Goal: Transaction & Acquisition: Book appointment/travel/reservation

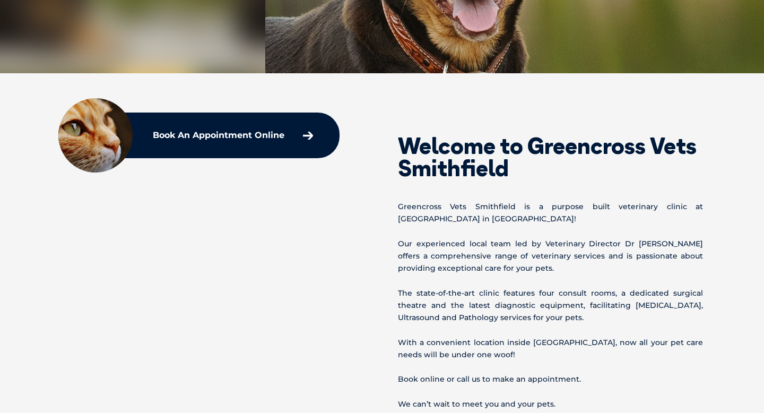
scroll to position [293, 0]
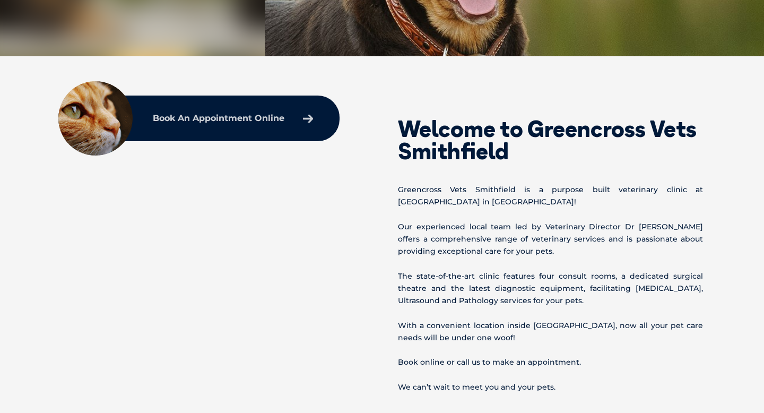
click at [287, 122] on link "Book An Appointment Online" at bounding box center [232, 118] width 171 height 19
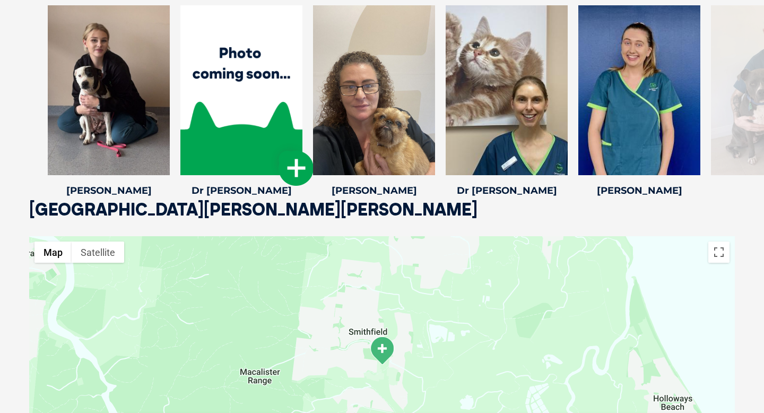
scroll to position [1526, 0]
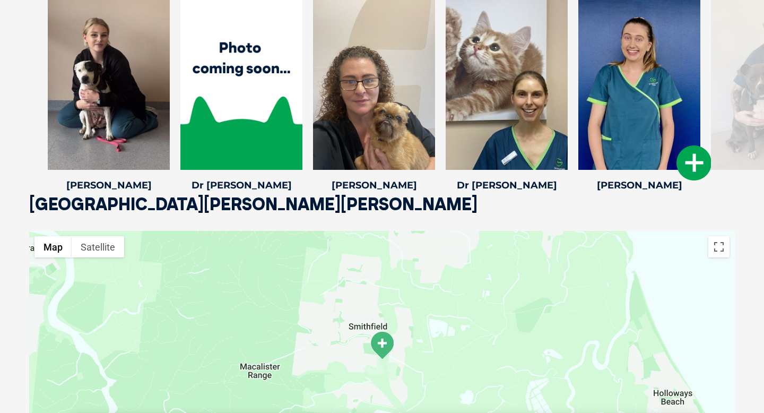
click at [696, 159] on icon at bounding box center [693, 162] width 35 height 35
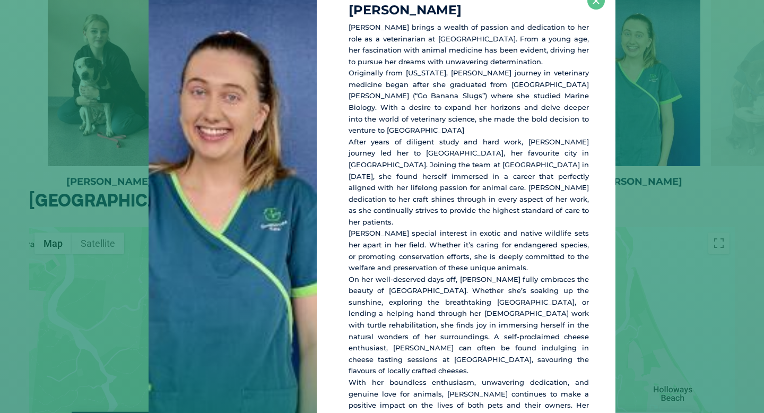
scroll to position [20, 0]
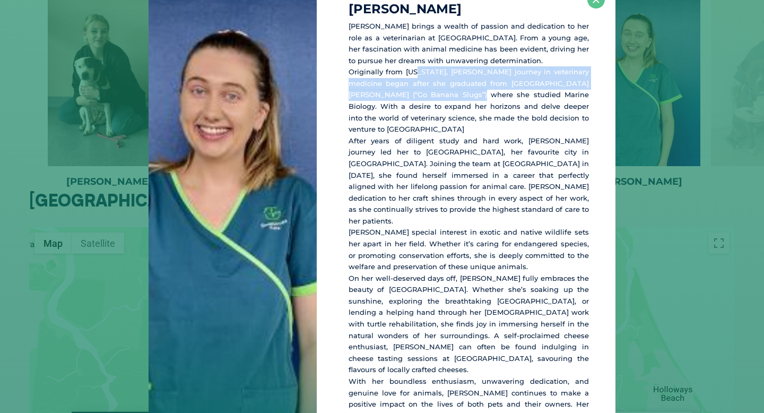
drag, startPoint x: 412, startPoint y: 71, endPoint x: 418, endPoint y: 92, distance: 21.6
click at [418, 92] on p "Dr. Kailey brings a wealth of passion and dedication to her role as a veterinar…" at bounding box center [469, 227] width 240 height 412
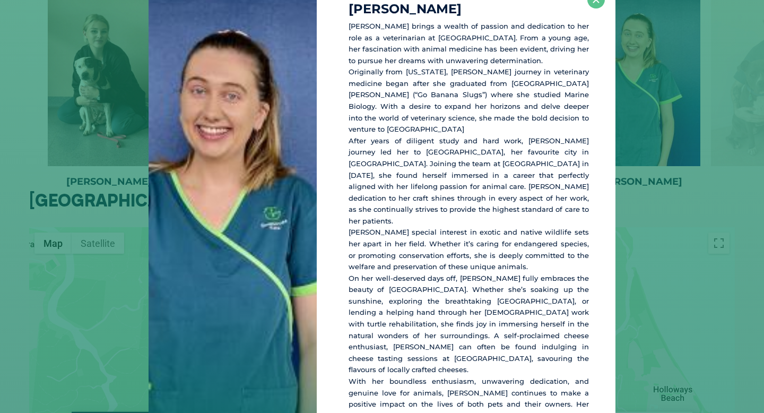
click at [420, 99] on p "Dr. Kailey brings a wealth of passion and dedication to her role as a veterinar…" at bounding box center [469, 227] width 240 height 412
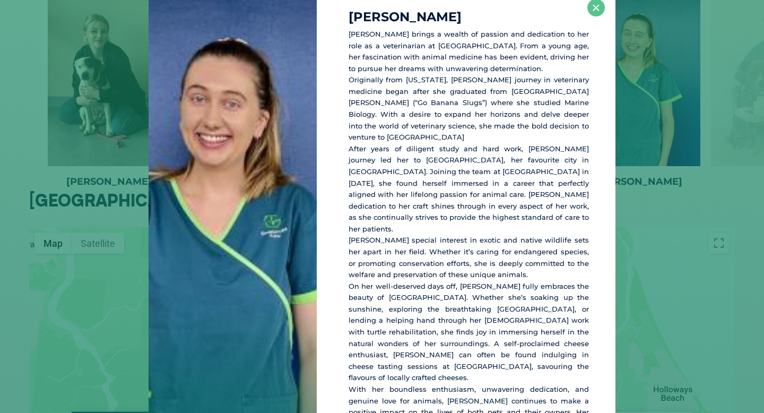
scroll to position [0, 0]
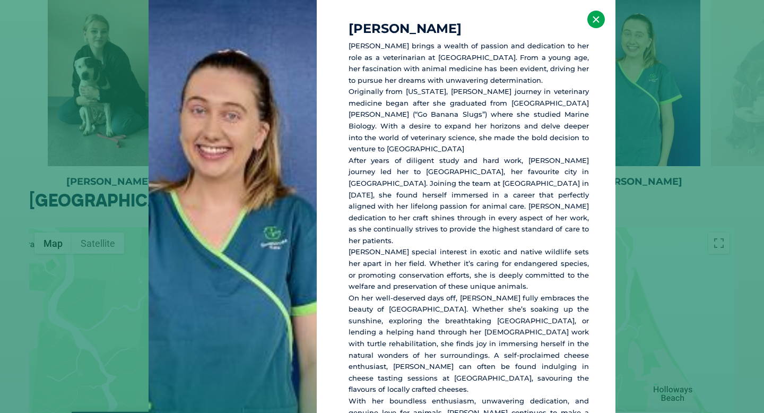
click at [602, 16] on button "×" at bounding box center [596, 20] width 18 height 18
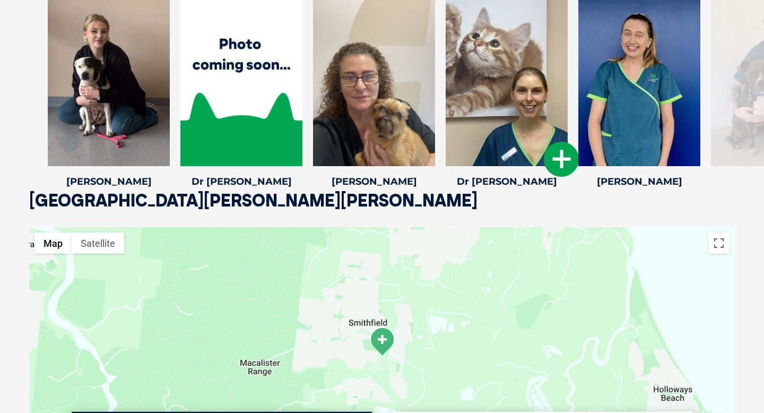
click at [507, 136] on div at bounding box center [507, 81] width 122 height 170
click at [493, 132] on div at bounding box center [507, 81] width 122 height 170
click at [666, 94] on div at bounding box center [639, 81] width 122 height 170
click at [557, 152] on icon at bounding box center [561, 159] width 35 height 35
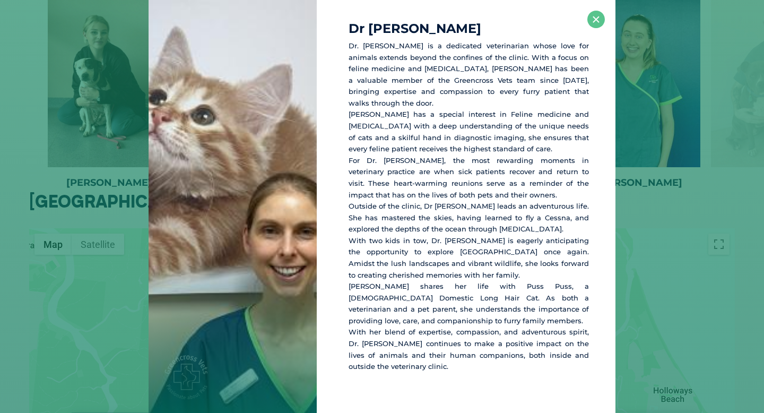
scroll to position [2, 0]
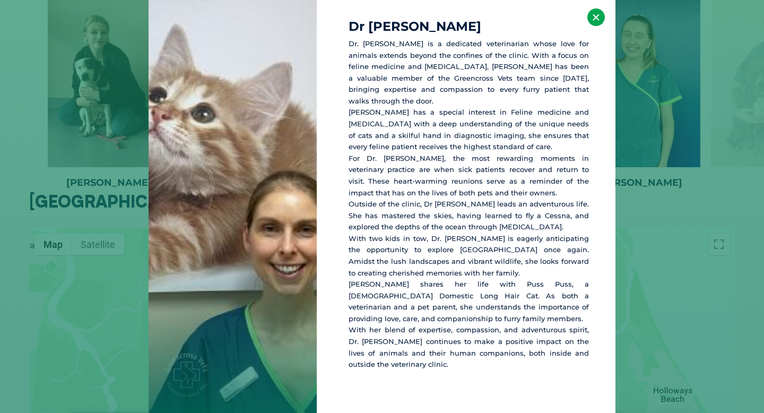
click at [591, 17] on button "×" at bounding box center [596, 17] width 18 height 18
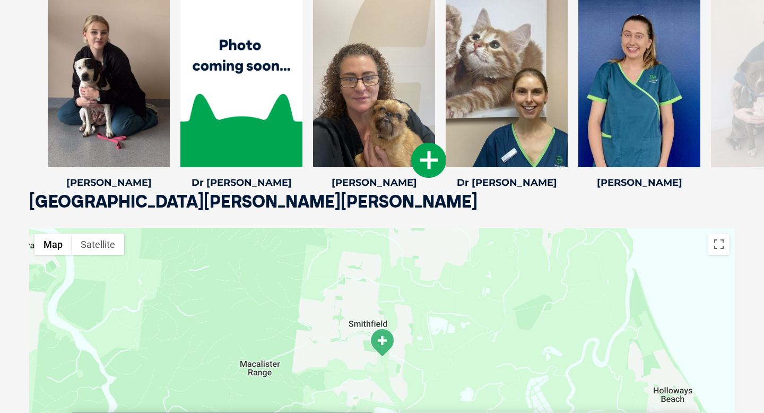
click at [433, 159] on icon at bounding box center [428, 160] width 35 height 35
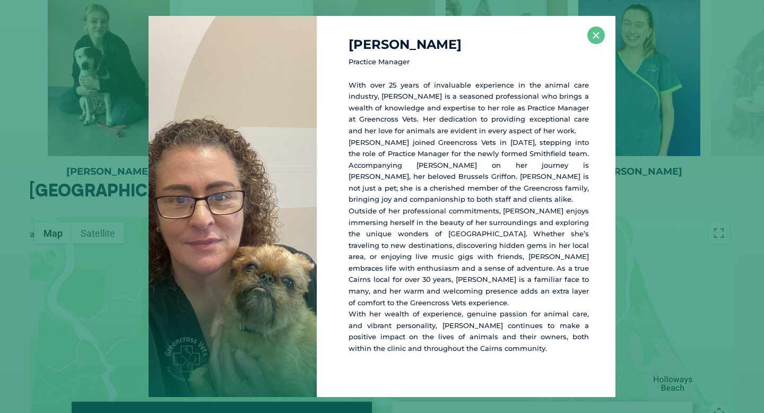
scroll to position [1541, 0]
click at [593, 40] on button "×" at bounding box center [596, 36] width 18 height 18
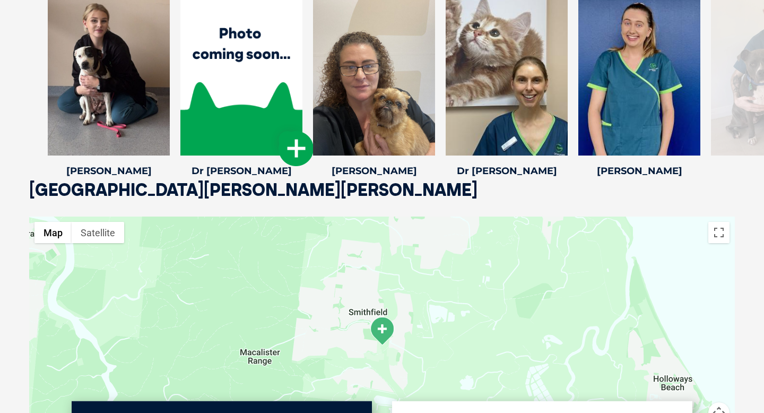
click at [299, 153] on icon at bounding box center [296, 148] width 35 height 35
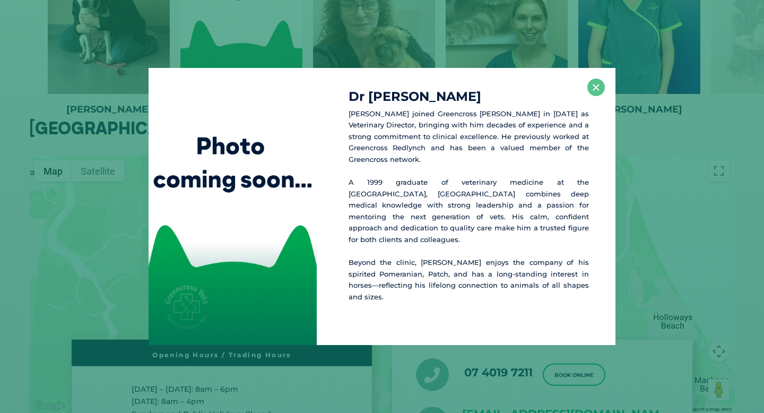
scroll to position [1603, 0]
click at [589, 94] on button "×" at bounding box center [596, 88] width 18 height 18
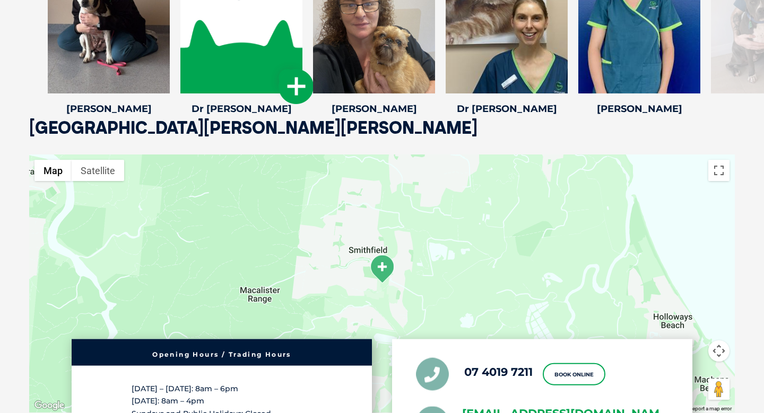
click at [297, 92] on icon at bounding box center [296, 86] width 35 height 35
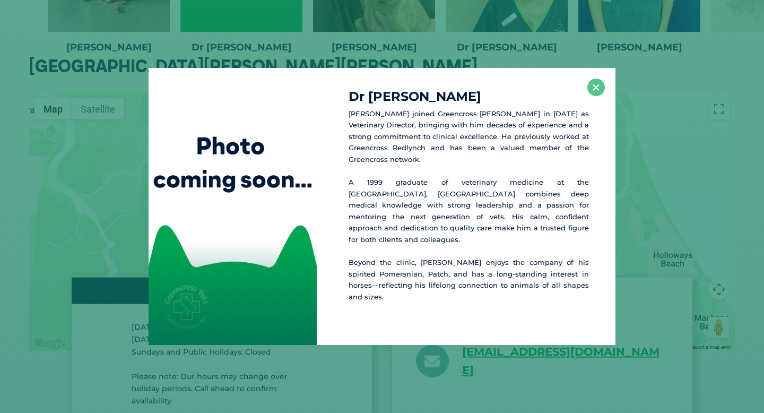
scroll to position [1665, 0]
click at [381, 265] on p "Beyond the clinic, Dallas enjoys the company of his spirited Pomeranian, Patch,…" at bounding box center [469, 280] width 240 height 46
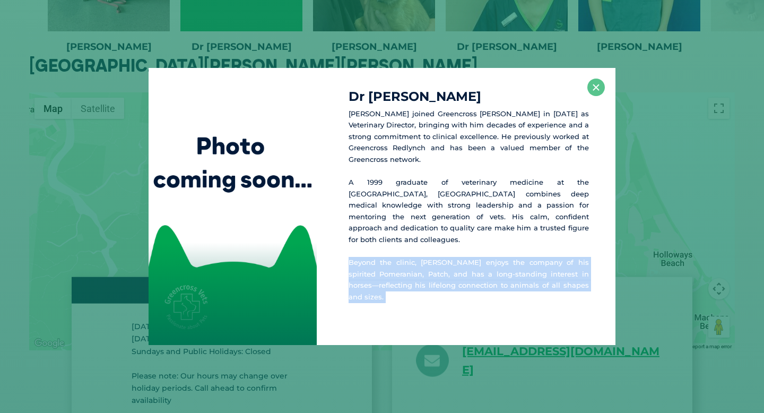
click at [381, 265] on p "Beyond the clinic, Dallas enjoys the company of his spirited Pomeranian, Patch,…" at bounding box center [469, 280] width 240 height 46
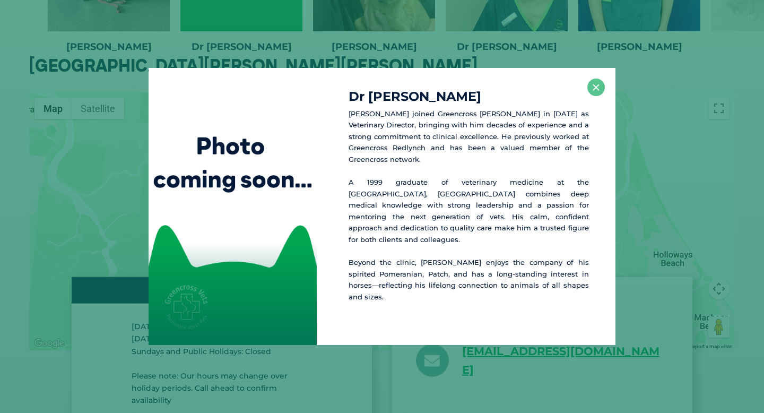
click at [381, 279] on p "Beyond the clinic, Dallas enjoys the company of his spirited Pomeranian, Patch,…" at bounding box center [469, 280] width 240 height 46
click at [594, 88] on div "Dr Dallas M Dr. Dallas McMillan joined Greencross Vets Smithfield in 2024 as Ve…" at bounding box center [466, 206] width 299 height 277
click at [586, 91] on div "Dr Dallas M Dr. Dallas McMillan joined Greencross Vets Smithfield in 2024 as Ve…" at bounding box center [466, 206] width 299 height 277
click at [595, 96] on button "×" at bounding box center [596, 88] width 18 height 18
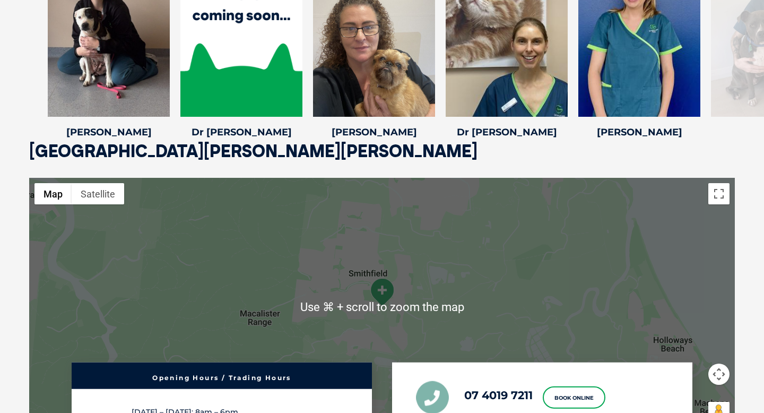
scroll to position [1456, 0]
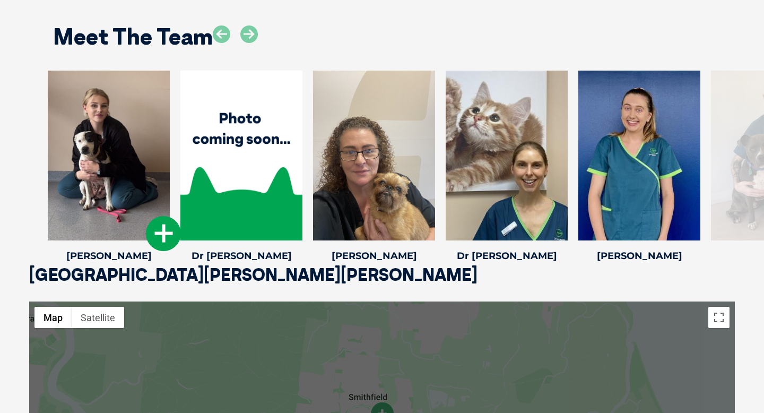
click at [158, 233] on icon at bounding box center [163, 233] width 35 height 35
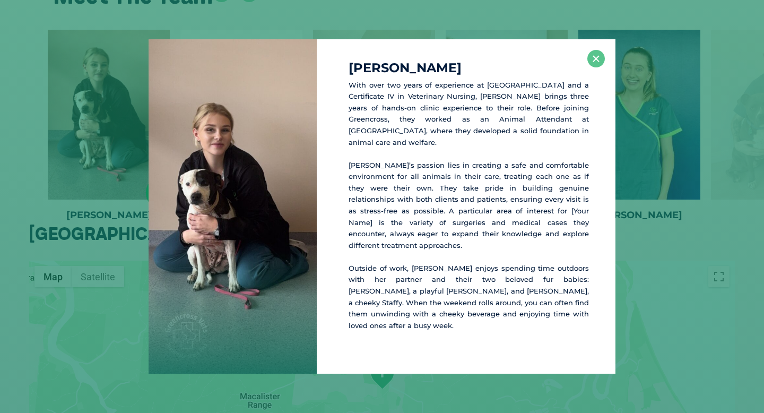
scroll to position [1499, 0]
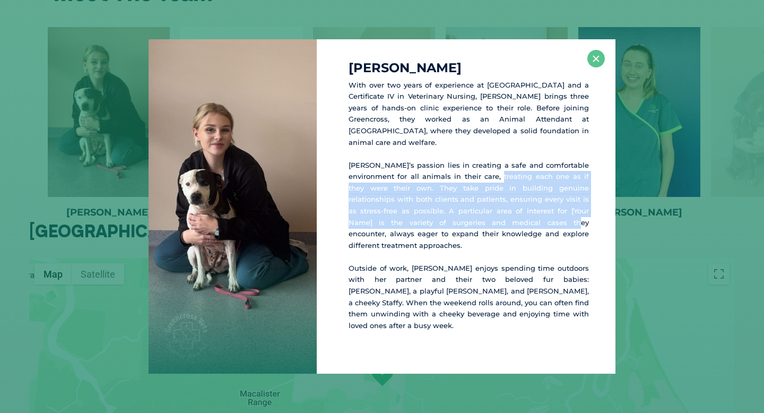
drag, startPoint x: 475, startPoint y: 177, endPoint x: 483, endPoint y: 233, distance: 56.8
click at [483, 233] on p "Olivia’s passion lies in creating a safe and comfortable environment for all an…" at bounding box center [469, 206] width 240 height 92
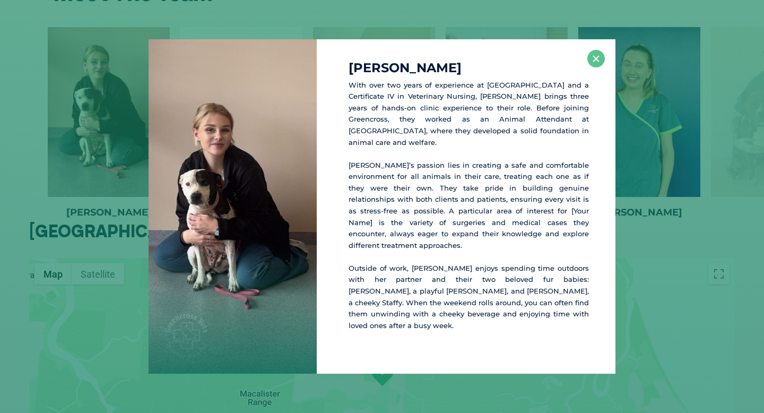
click at [483, 234] on p "Olivia’s passion lies in creating a safe and comfortable environment for all an…" at bounding box center [469, 206] width 240 height 92
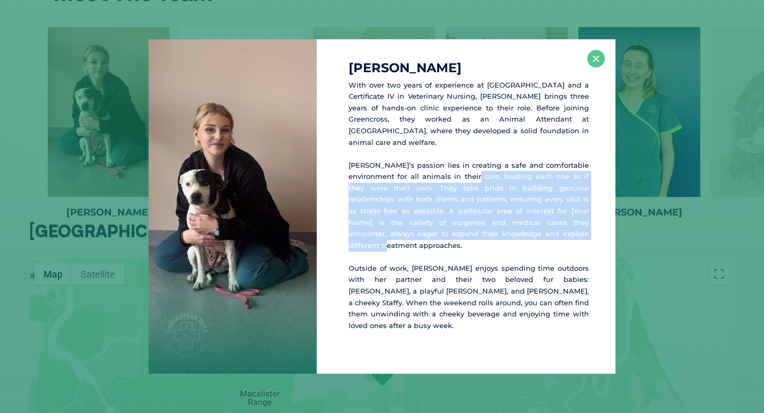
drag, startPoint x: 483, startPoint y: 234, endPoint x: 455, endPoint y: 178, distance: 62.4
click at [455, 178] on p "Olivia’s passion lies in creating a safe and comfortable environment for all an…" at bounding box center [469, 206] width 240 height 92
drag, startPoint x: 455, startPoint y: 177, endPoint x: 475, endPoint y: 241, distance: 67.5
click at [475, 241] on p "Olivia’s passion lies in creating a safe and comfortable environment for all an…" at bounding box center [469, 206] width 240 height 92
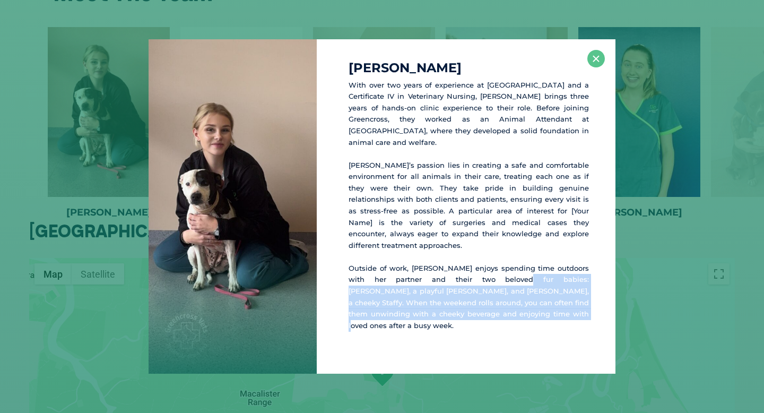
drag, startPoint x: 479, startPoint y: 278, endPoint x: 493, endPoint y: 333, distance: 56.5
click at [493, 333] on div "Olivia M With over two years of experience at Greencross and a Certificate IV i…" at bounding box center [466, 206] width 299 height 335
drag, startPoint x: 496, startPoint y: 314, endPoint x: 482, endPoint y: 273, distance: 42.4
click at [482, 273] on p "Outside of work, Olivia enjoys spending time outdoors with her partner and thei…" at bounding box center [469, 297] width 240 height 68
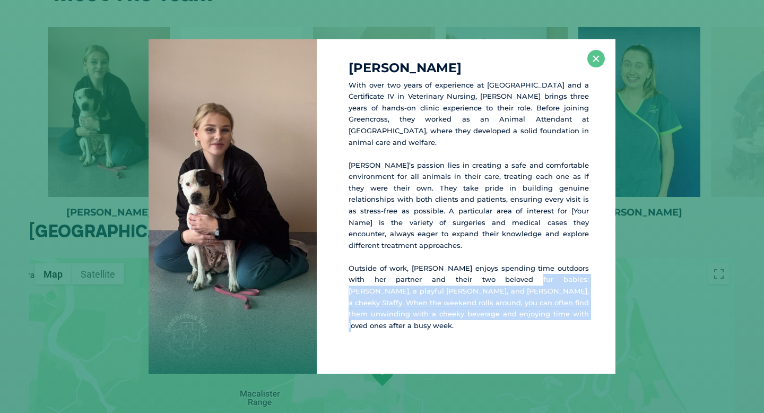
click at [482, 273] on p "Outside of work, Olivia enjoys spending time outdoors with her partner and thei…" at bounding box center [469, 297] width 240 height 68
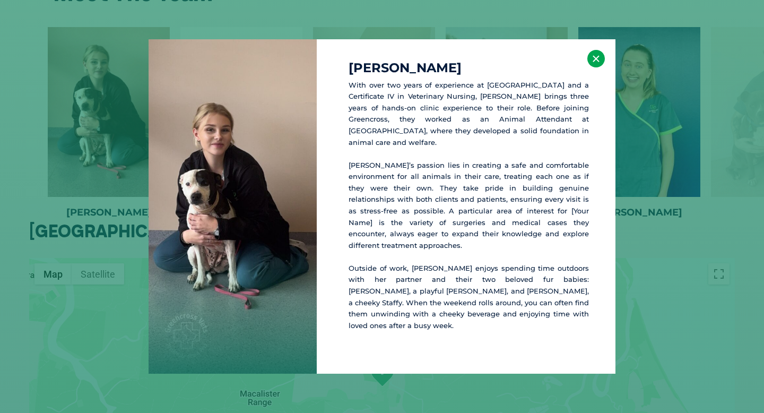
click at [603, 67] on button "×" at bounding box center [596, 59] width 18 height 18
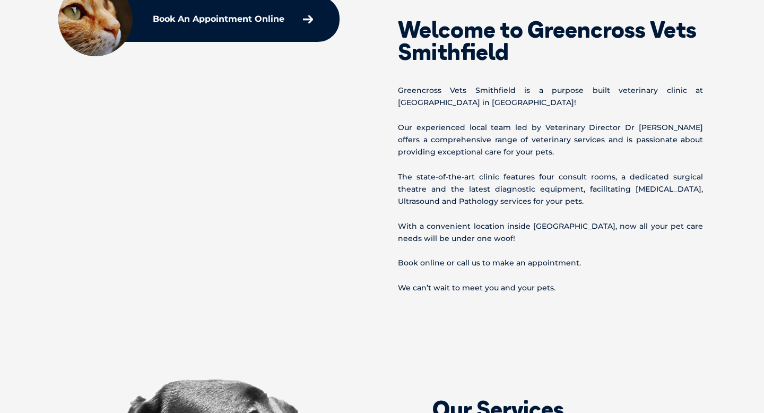
scroll to position [0, 0]
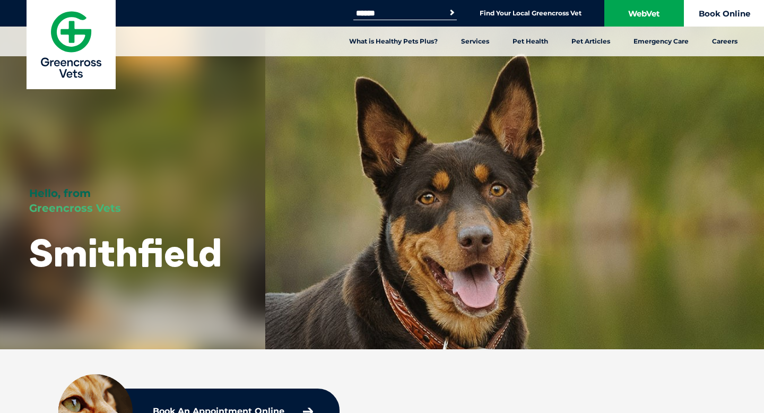
click at [730, 11] on link "Book Online" at bounding box center [724, 13] width 80 height 27
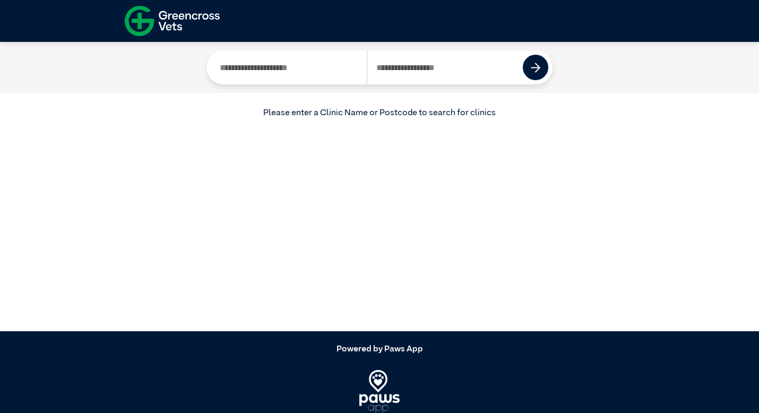
click at [317, 60] on input "Search by Clinic Name" at bounding box center [289, 67] width 156 height 34
type input "**********"
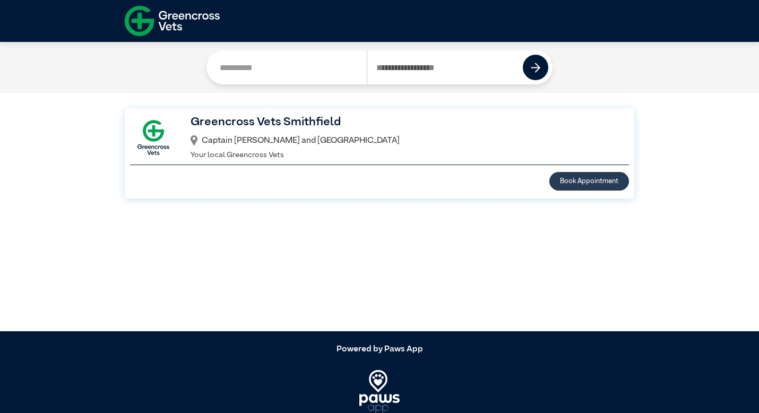
click at [607, 187] on button "Book Appointment" at bounding box center [589, 181] width 80 height 19
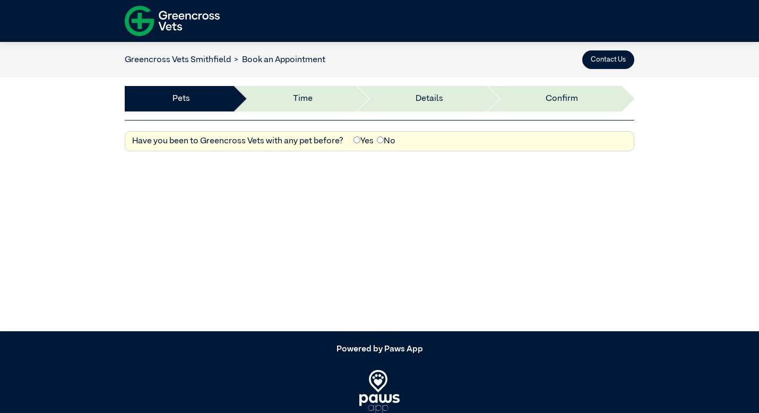
click at [363, 141] on label "Yes" at bounding box center [363, 141] width 20 height 13
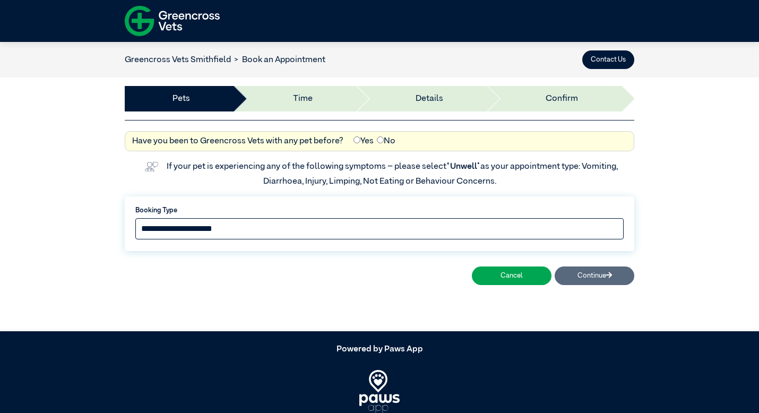
click at [300, 232] on select "**********" at bounding box center [379, 228] width 488 height 21
select select "*****"
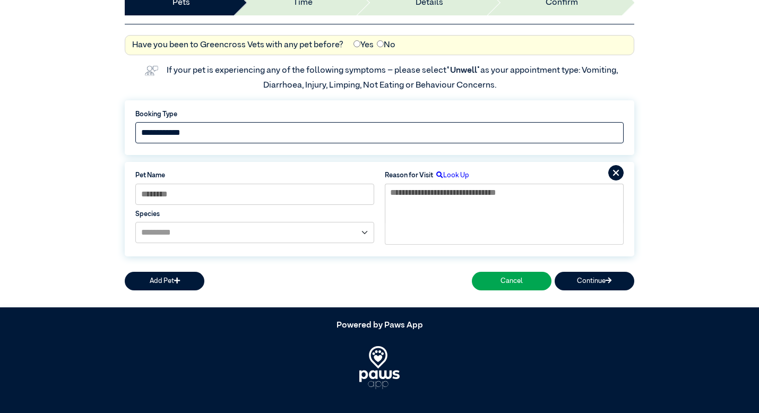
scroll to position [104, 0]
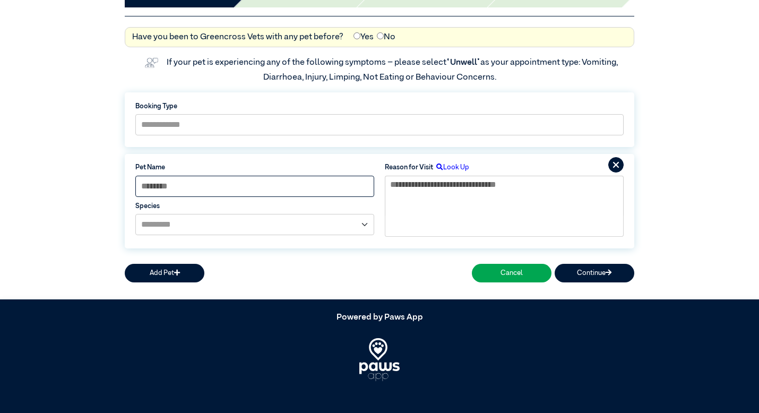
click at [305, 185] on input at bounding box center [254, 186] width 239 height 21
type input "*****"
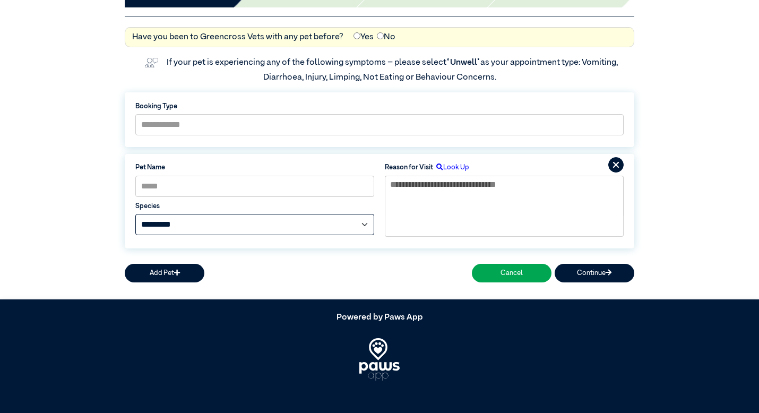
click at [264, 226] on select "**********" at bounding box center [254, 224] width 239 height 21
select select "*****"
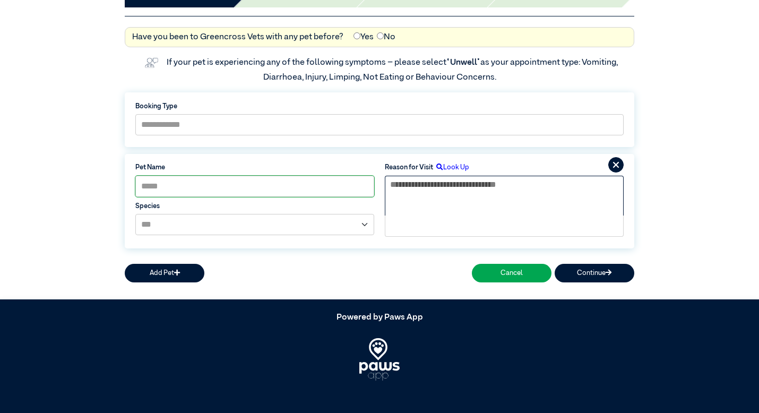
click at [428, 212] on textarea at bounding box center [504, 196] width 239 height 40
click at [428, 185] on textarea at bounding box center [504, 196] width 239 height 40
type textarea "*"
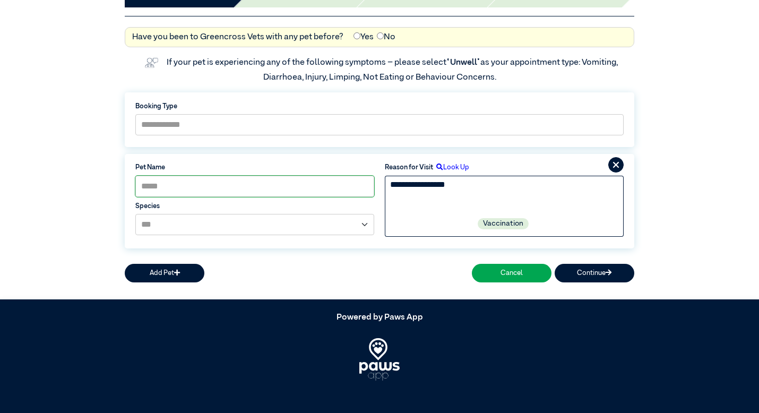
click at [413, 187] on textarea "**********" at bounding box center [504, 196] width 239 height 40
type textarea "**********"
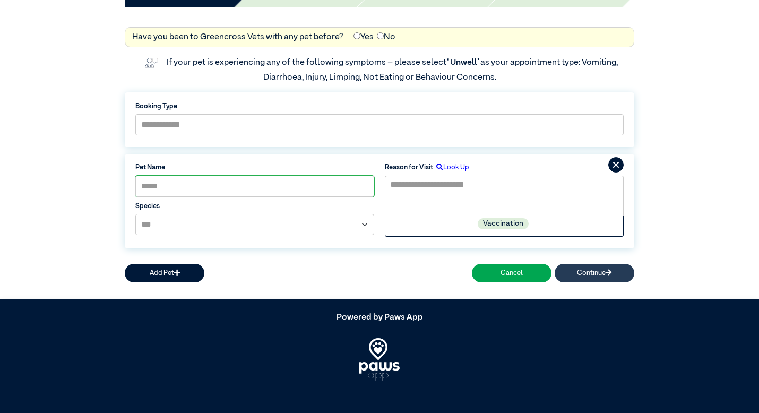
click at [613, 269] on button "Continue" at bounding box center [594, 273] width 80 height 19
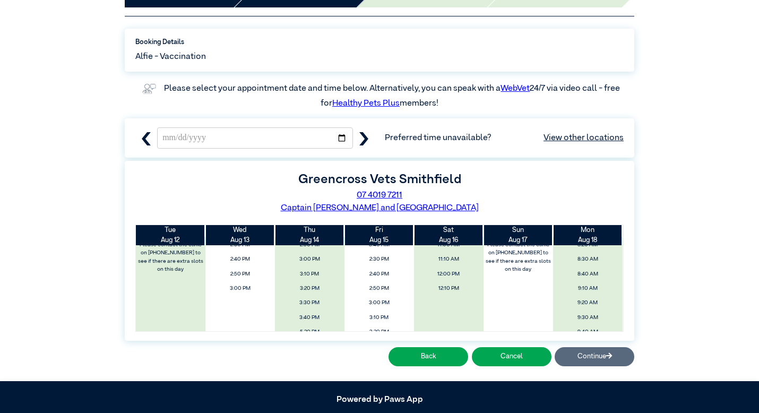
scroll to position [12, 0]
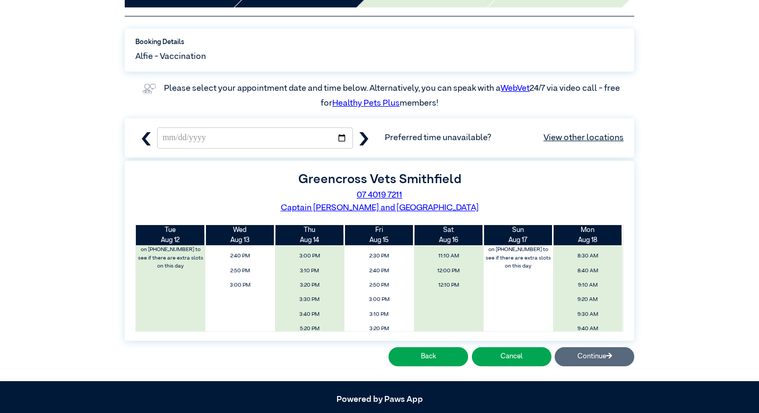
click at [363, 138] on icon "button" at bounding box center [363, 138] width 13 height 13
type input "**********"
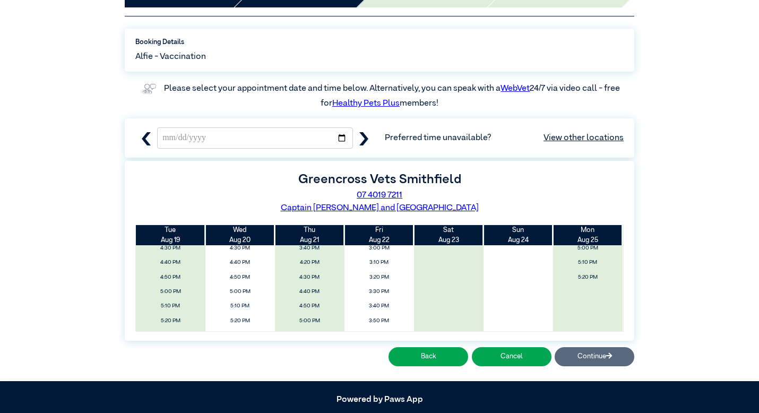
scroll to position [249, 0]
click at [314, 279] on span "4:30 PM" at bounding box center [309, 280] width 83 height 16
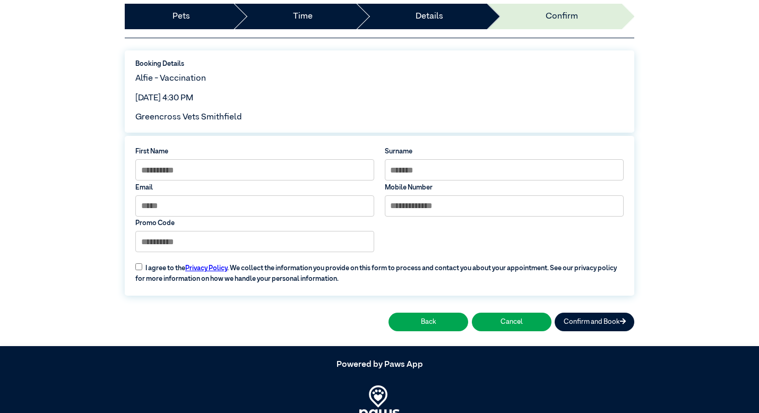
scroll to position [76, 0]
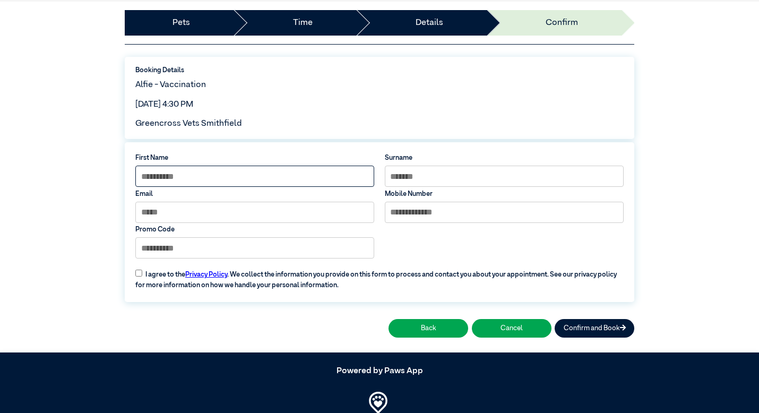
click at [261, 166] on input at bounding box center [254, 176] width 239 height 21
type input "*******"
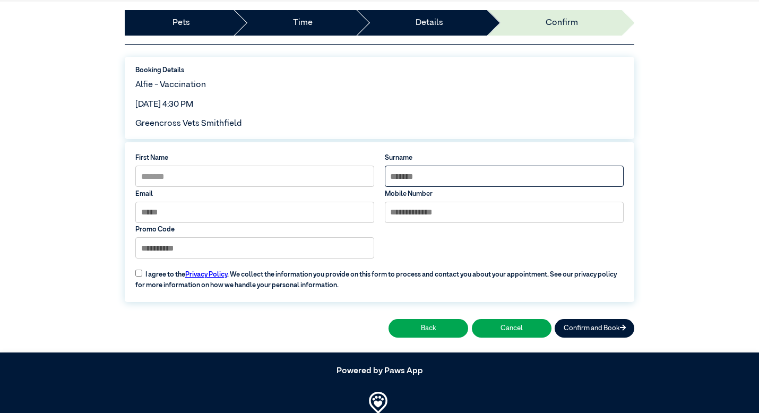
type input "*****"
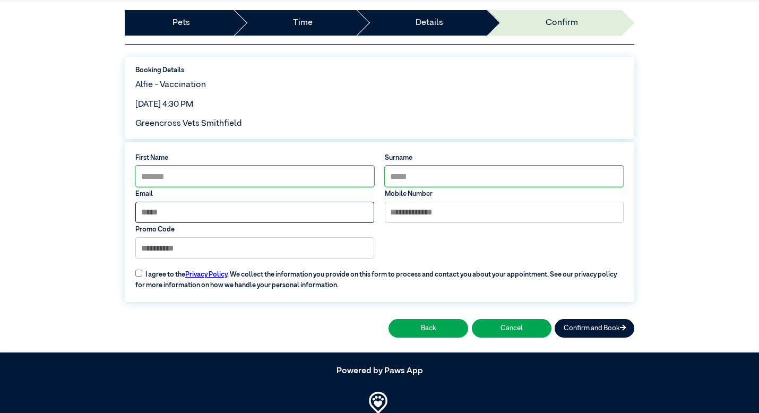
click at [239, 205] on input at bounding box center [254, 212] width 239 height 21
type input "**********"
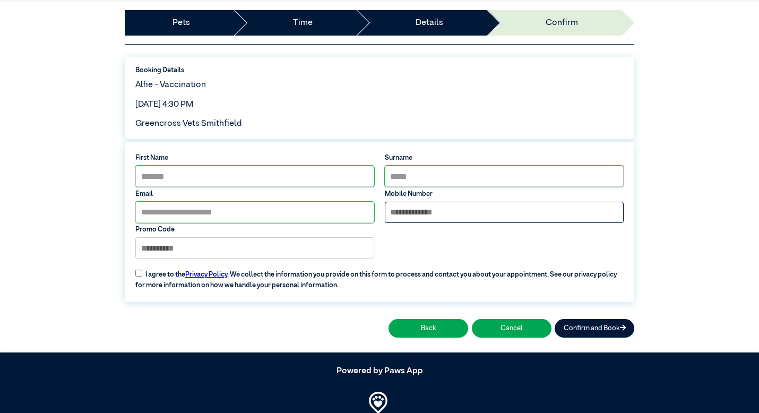
click at [441, 215] on input "tel" at bounding box center [504, 212] width 239 height 21
click at [438, 210] on input "tel" at bounding box center [504, 212] width 239 height 21
type input "**********"
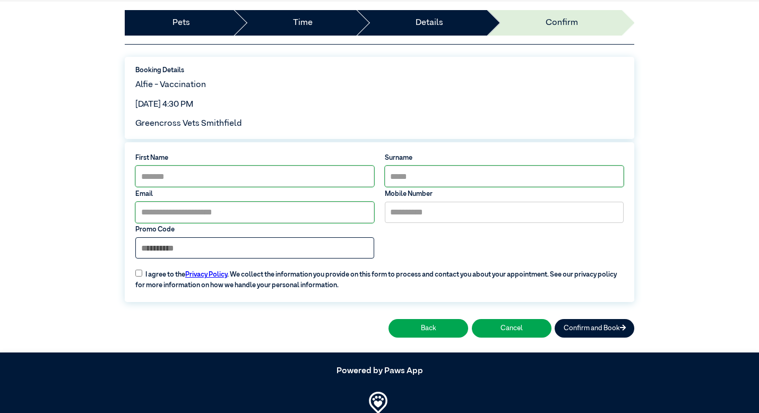
click at [282, 251] on input at bounding box center [254, 247] width 239 height 21
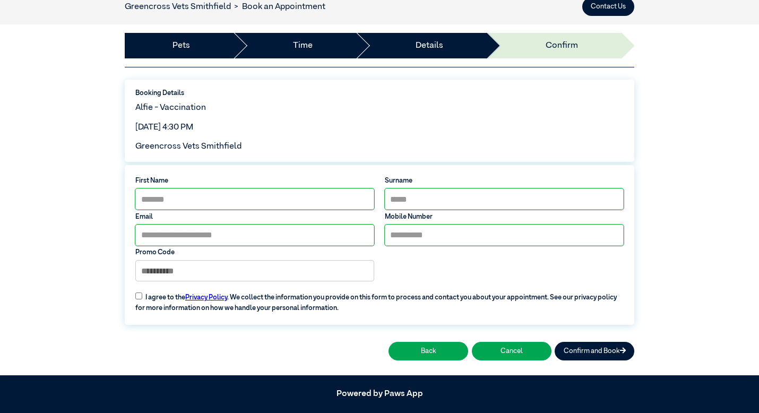
scroll to position [59, 0]
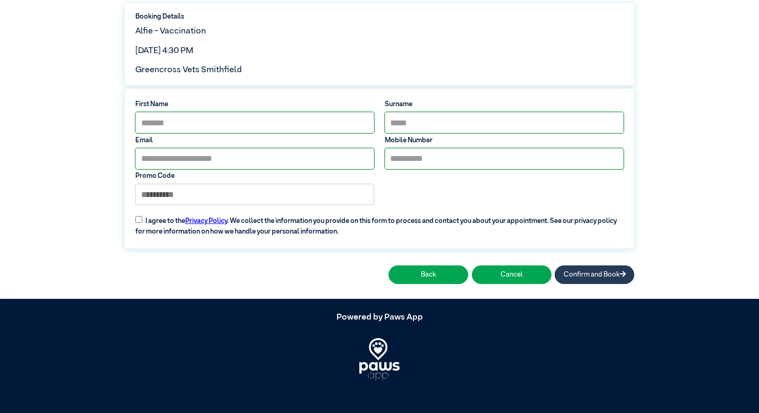
click at [567, 272] on button "Confirm and Book" at bounding box center [594, 274] width 80 height 19
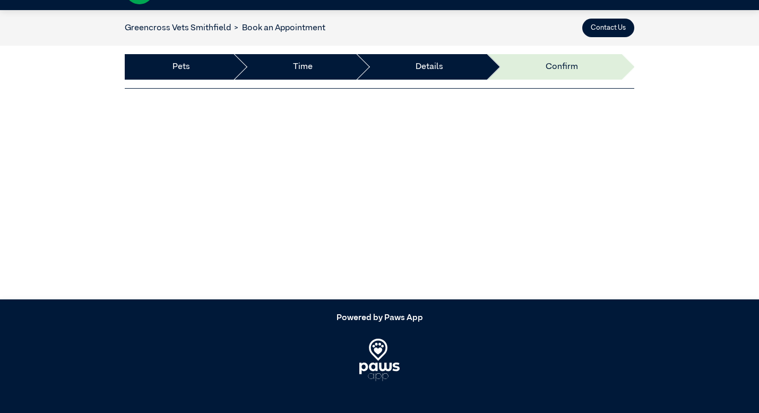
scroll to position [32, 0]
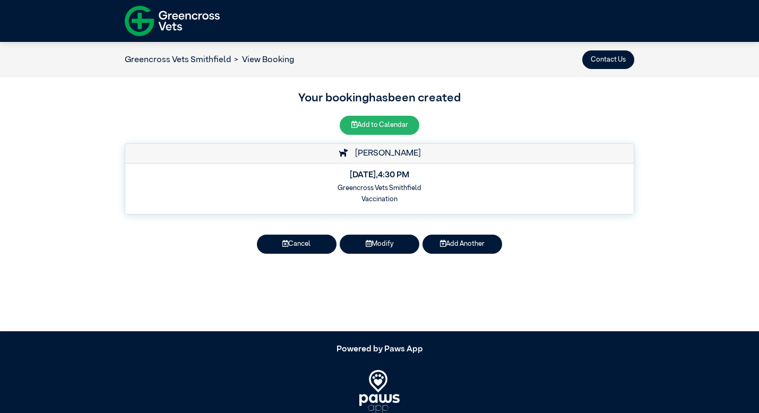
click at [384, 122] on button "Add to Calendar" at bounding box center [380, 125] width 80 height 19
